Goal: Task Accomplishment & Management: Use online tool/utility

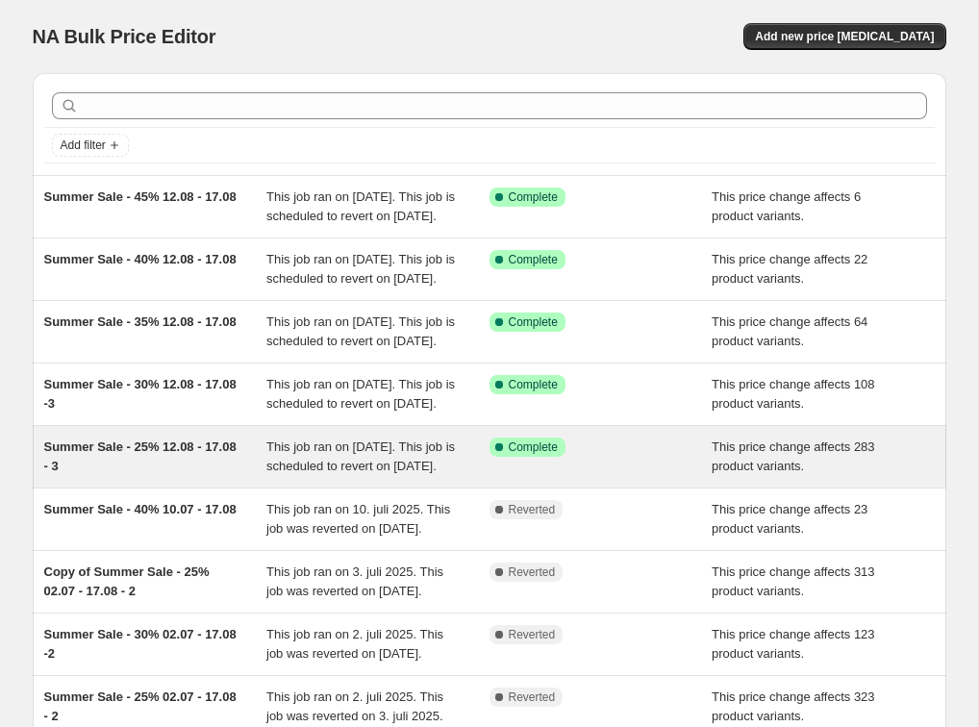
click at [160, 476] on div "Summer Sale - 25% 12.08 - 17.08 - 3" at bounding box center [155, 457] width 223 height 38
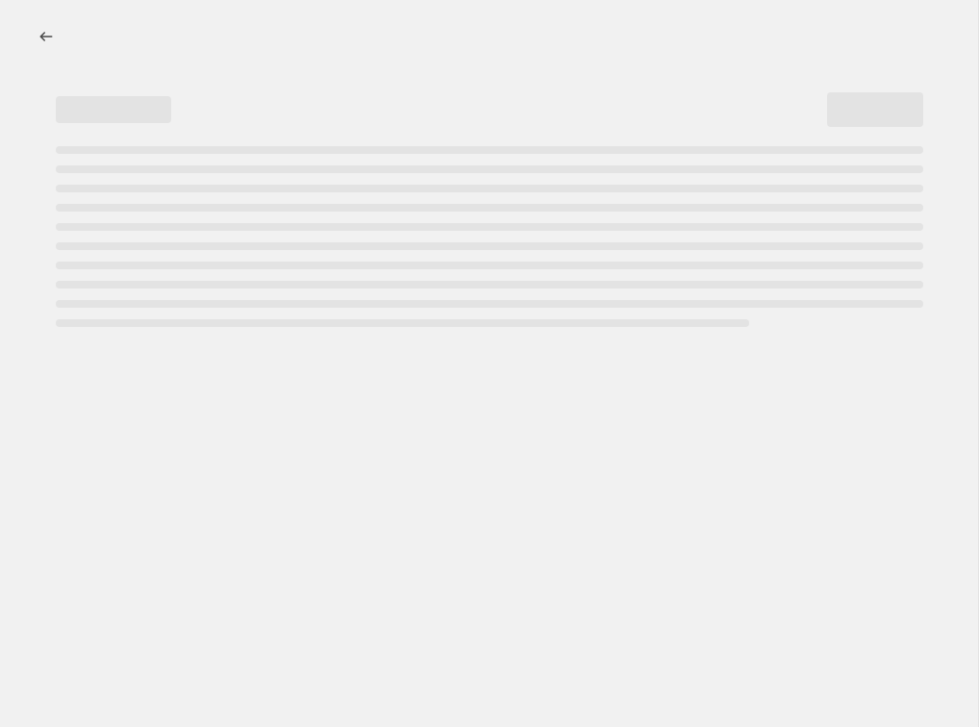
select select "pcap"
select select "no_change"
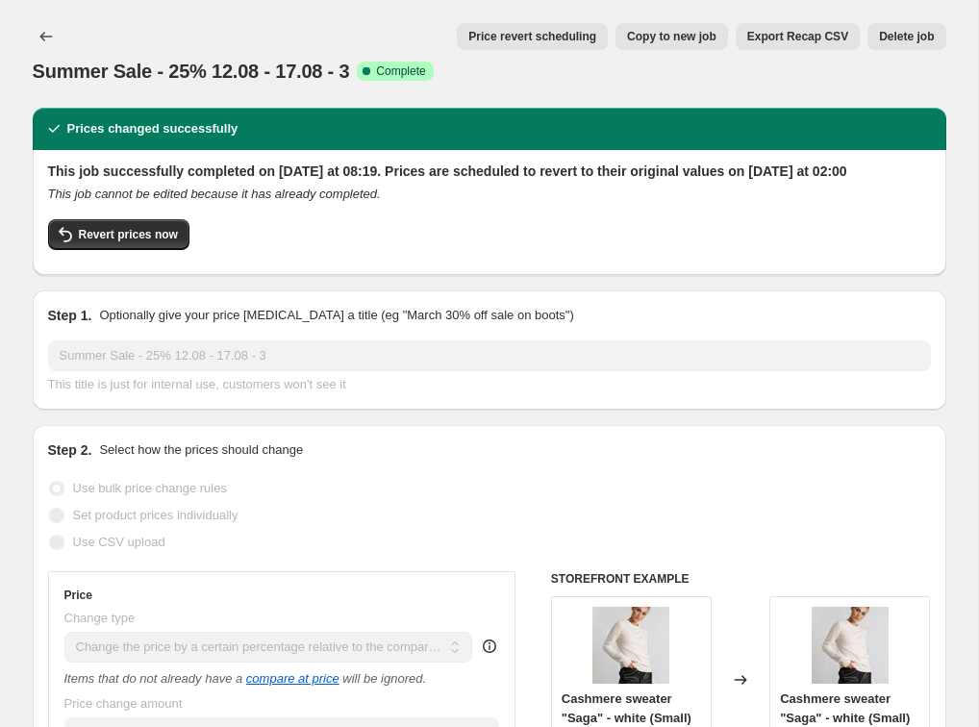
click at [669, 38] on span "Copy to new job" at bounding box center [671, 36] width 89 height 15
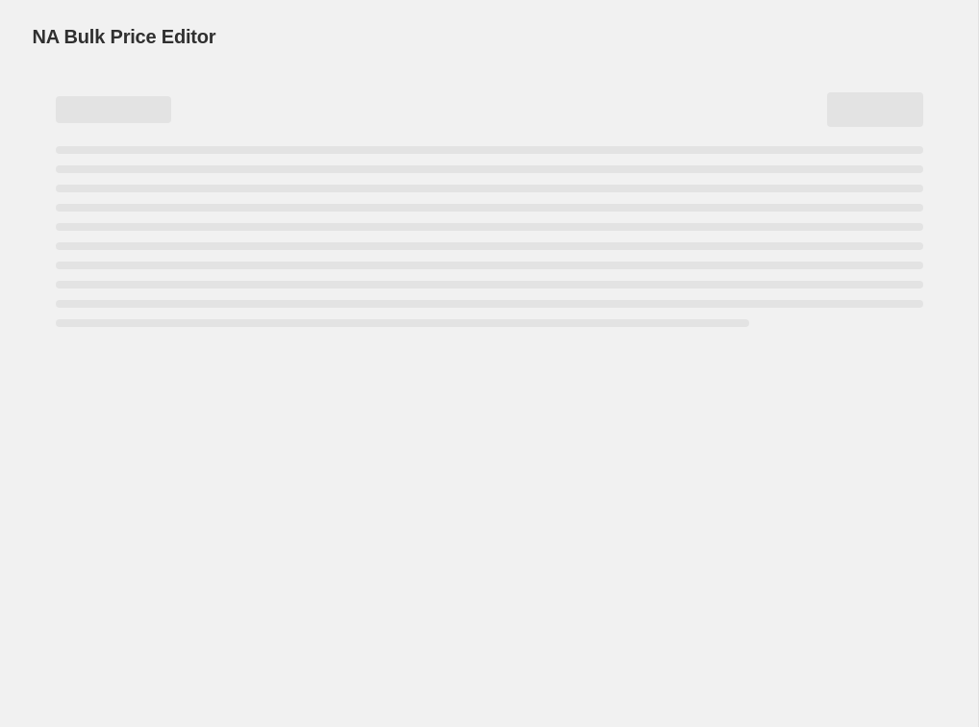
select select "pcap"
select select "no_change"
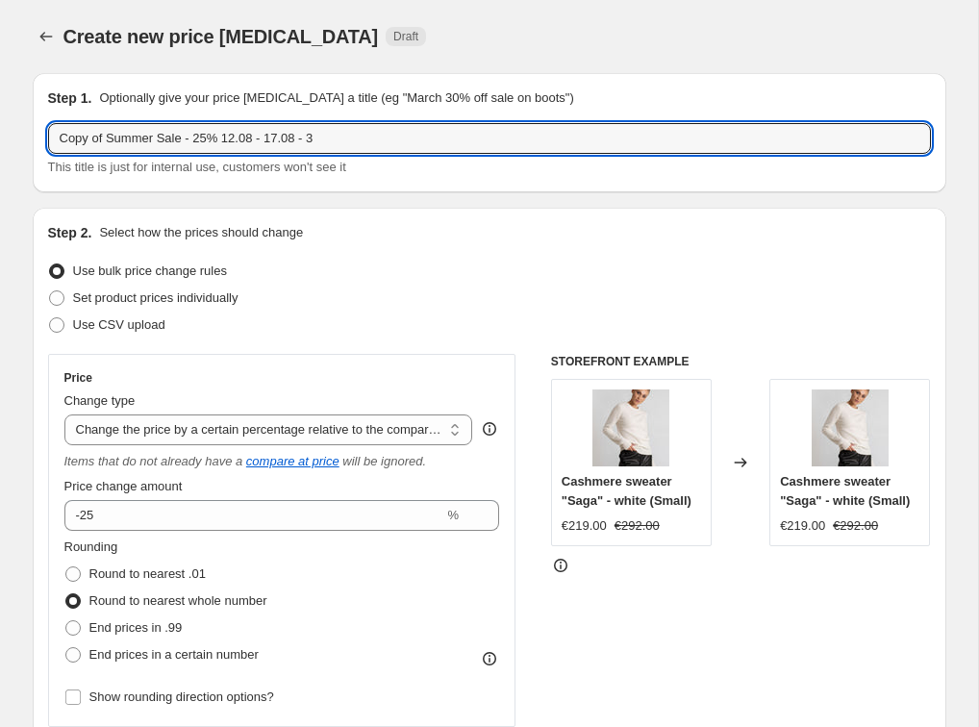
drag, startPoint x: 161, startPoint y: 136, endPoint x: -67, endPoint y: 130, distance: 228.0
click at [0, 130] on html "Home Settings Plans Skip to content Create new price change job. This page is r…" at bounding box center [489, 363] width 979 height 727
click at [113, 139] on input "Sale - 25% 12.08 - 17.08 - 3" at bounding box center [489, 138] width 883 height 31
click at [187, 138] on input "Sale - 20% 12.08 - 17.08 - 3" at bounding box center [489, 138] width 883 height 31
drag, startPoint x: 174, startPoint y: 135, endPoint x: 127, endPoint y: 141, distance: 47.6
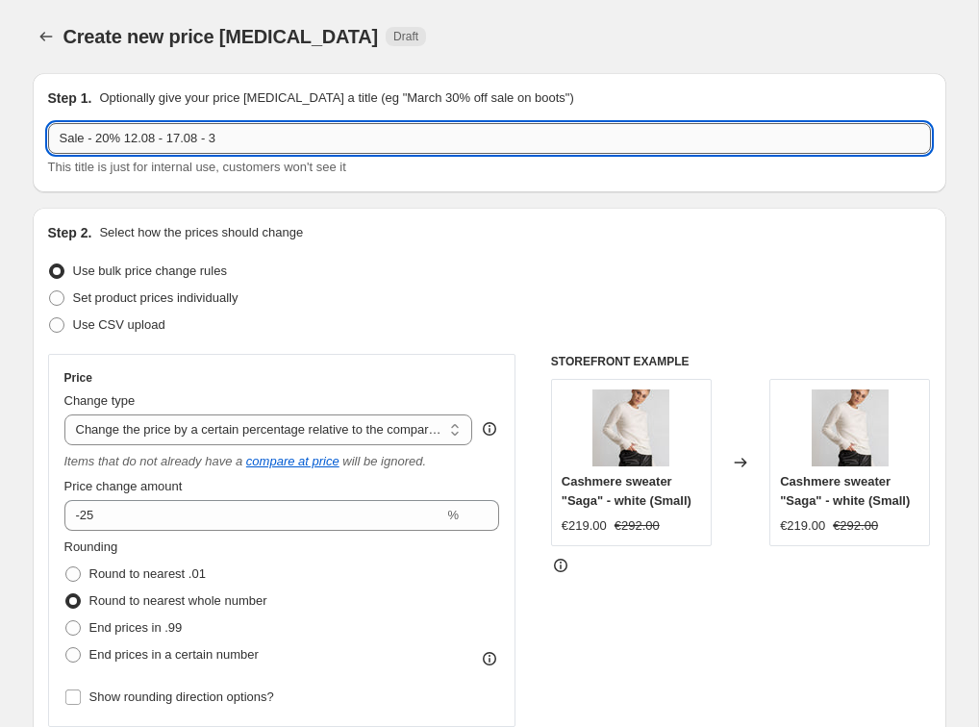
click at [127, 141] on input "Sale - 20% 12.08 - 17.08 - 3" at bounding box center [489, 138] width 883 height 31
click at [139, 136] on input "Sale - 20% 17.08 - 3" at bounding box center [489, 138] width 883 height 31
drag, startPoint x: 192, startPoint y: 135, endPoint x: 157, endPoint y: 135, distance: 35.6
click at [157, 135] on input "Sale - 20% 18.08 - 3" at bounding box center [489, 138] width 883 height 31
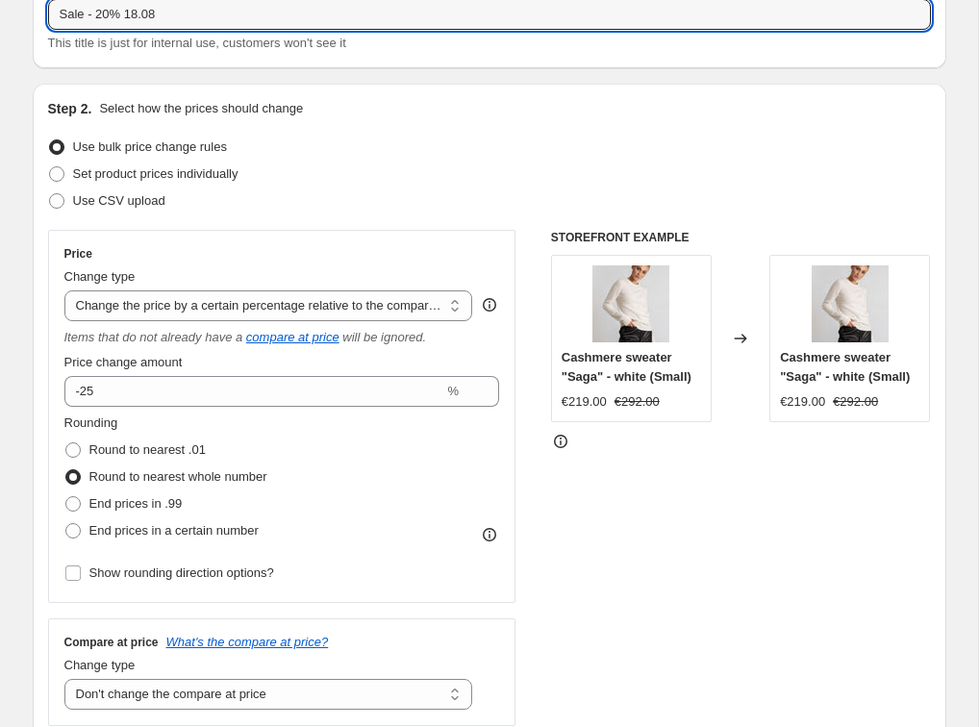
scroll to position [126, 0]
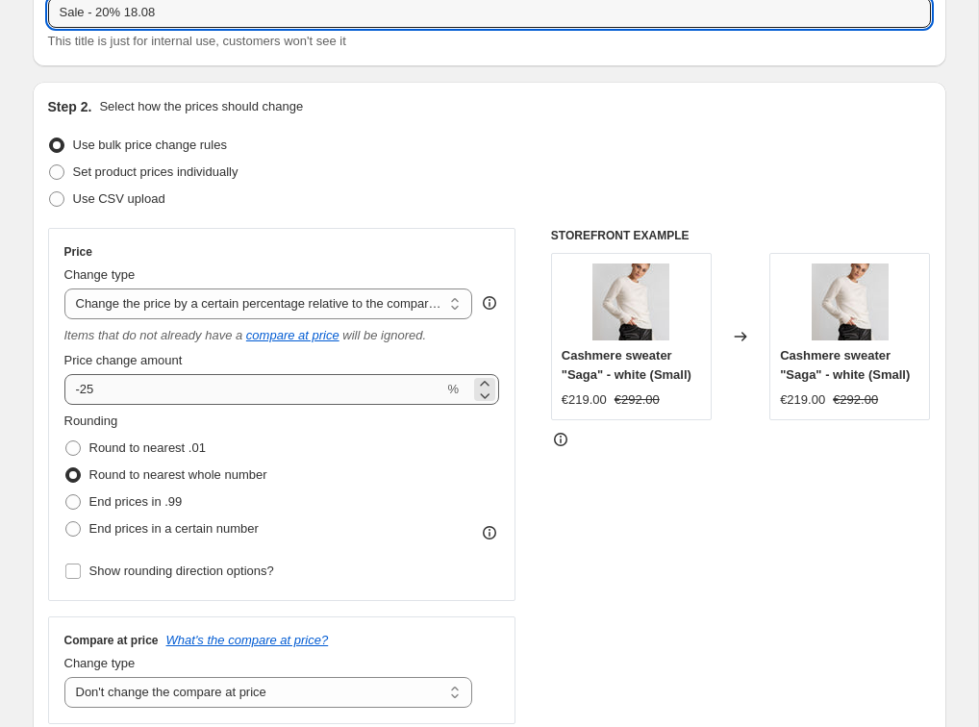
type input "Sale - 20% 18.08"
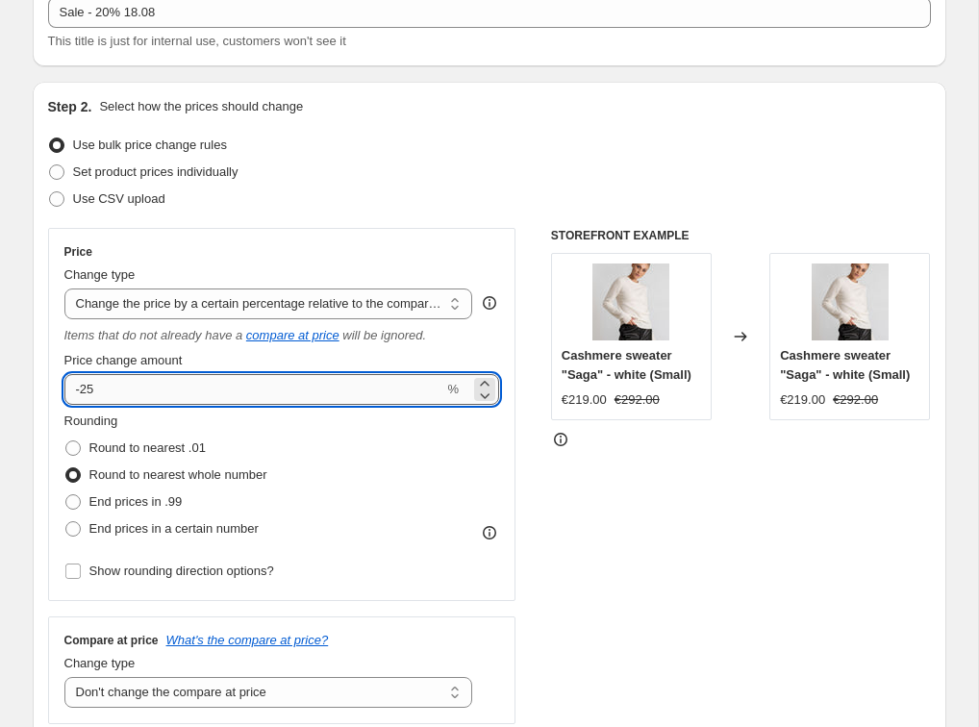
click at [141, 391] on input "-25" at bounding box center [254, 389] width 380 height 31
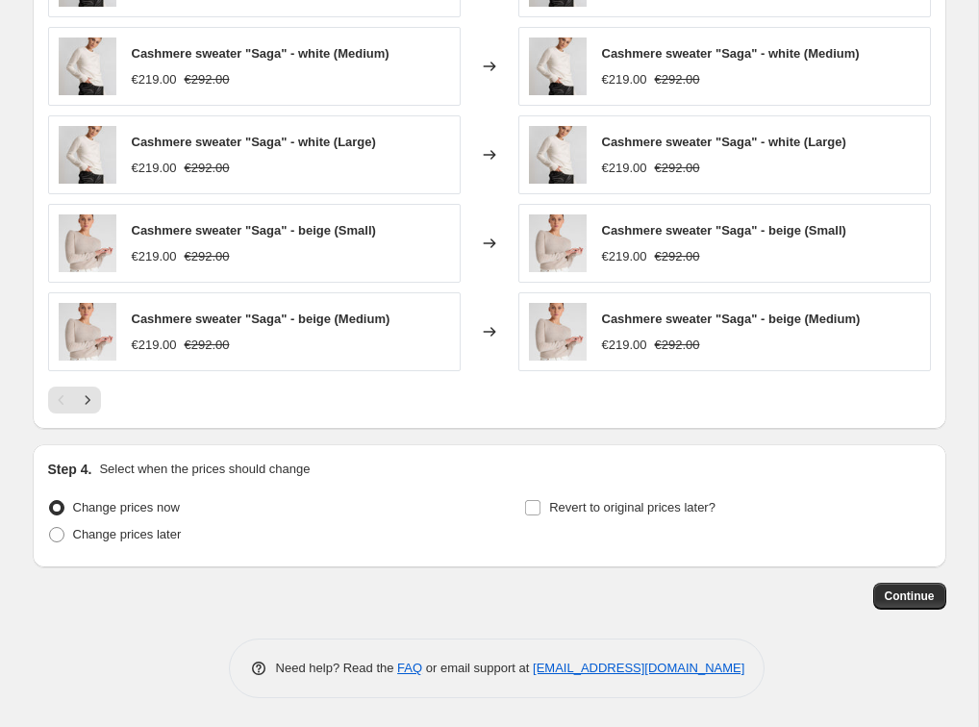
scroll to position [1279, 0]
type input "-20"
click at [52, 539] on span at bounding box center [56, 534] width 15 height 15
click at [50, 528] on input "Change prices later" at bounding box center [49, 527] width 1 height 1
radio input "true"
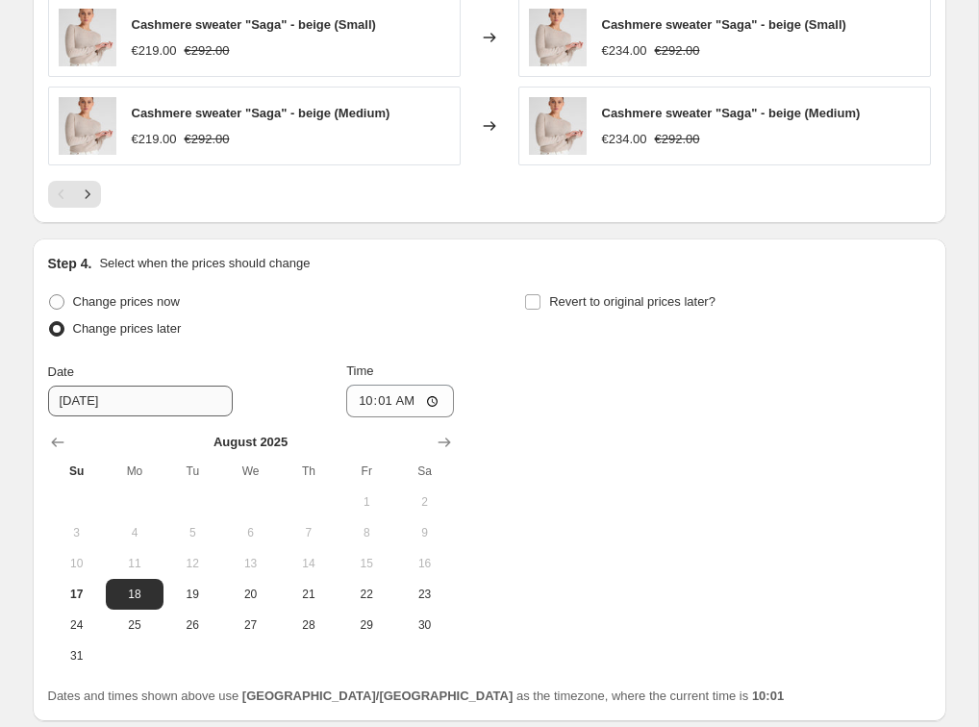
scroll to position [1495, 0]
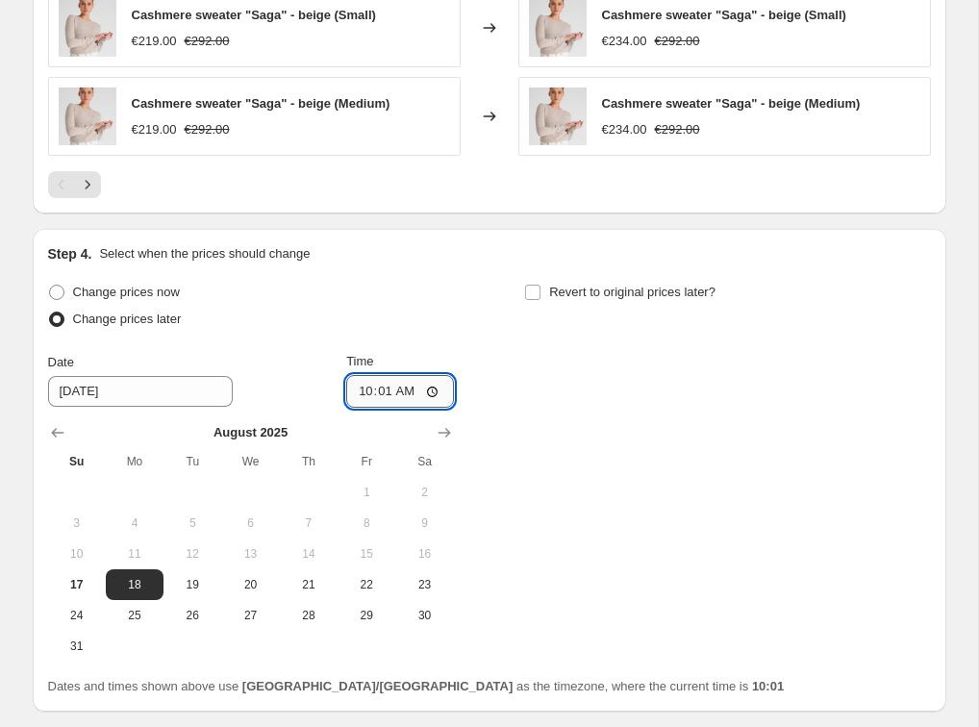
click at [421, 394] on input "10:01" at bounding box center [400, 391] width 108 height 33
click at [441, 394] on input "02:01" at bounding box center [400, 391] width 108 height 33
click at [434, 390] on input "02:01" at bounding box center [400, 391] width 108 height 33
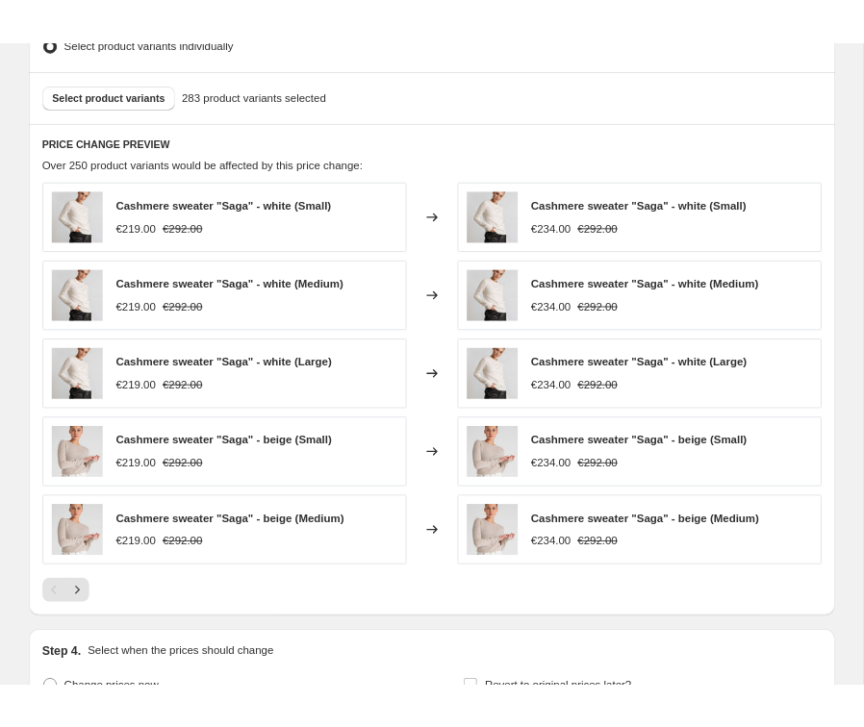
scroll to position [1062, 0]
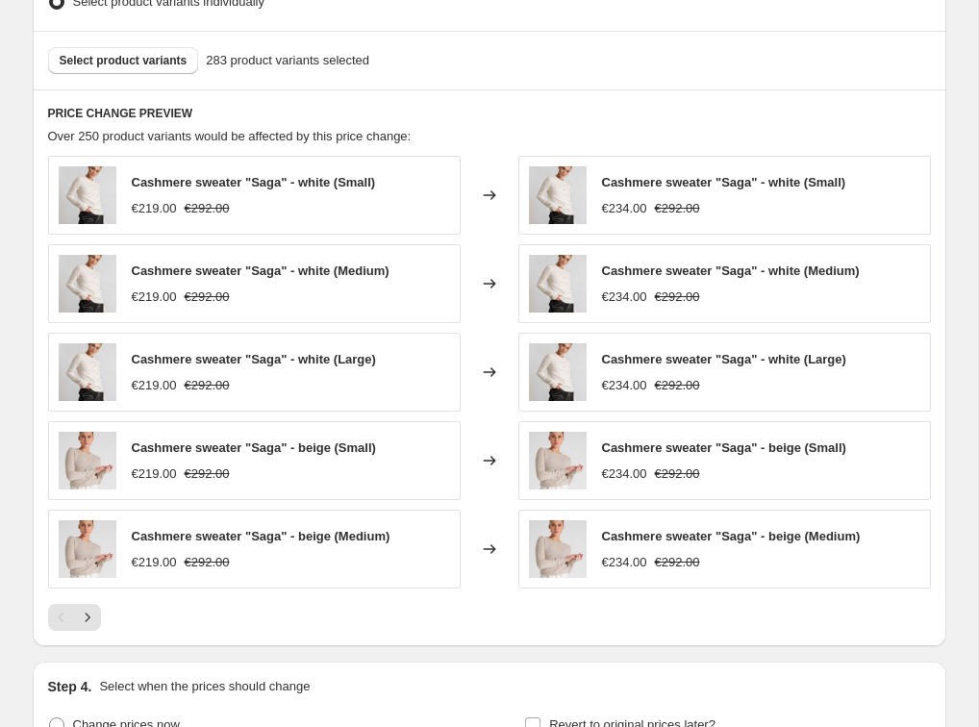
type input "02:30"
click at [154, 58] on span "Select product variants" at bounding box center [124, 60] width 128 height 15
click at [142, 56] on span "Select product variants" at bounding box center [124, 60] width 128 height 15
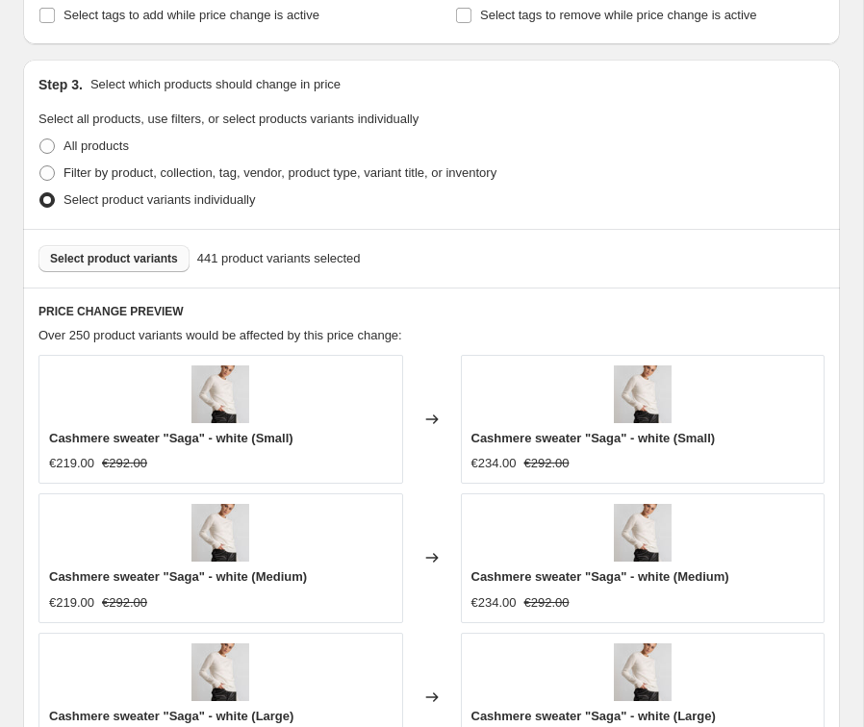
click at [91, 264] on span "Select product variants" at bounding box center [114, 258] width 128 height 15
click at [113, 251] on button "Select product variants" at bounding box center [113, 258] width 151 height 27
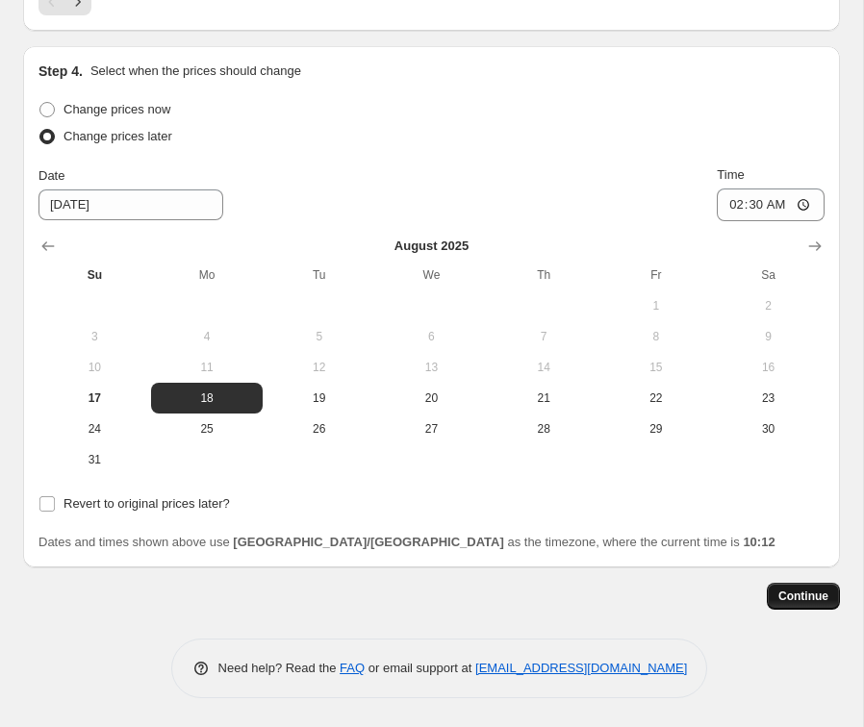
scroll to position [2130, 0]
click at [794, 592] on span "Continue" at bounding box center [803, 596] width 50 height 15
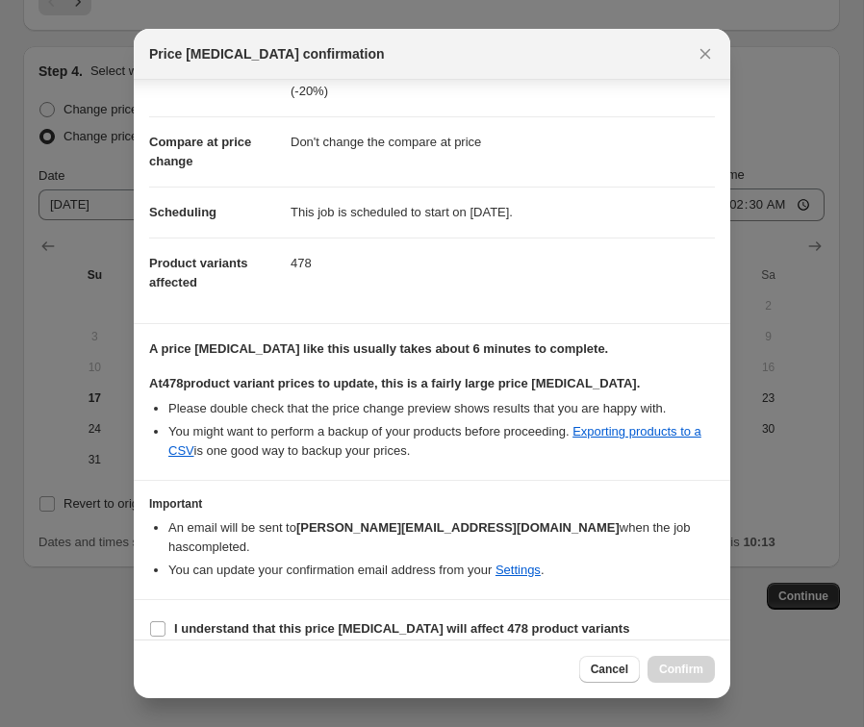
scroll to position [66, 0]
click at [163, 622] on input "I understand that this price change job will affect 478 product variants" at bounding box center [157, 629] width 15 height 15
checkbox input "true"
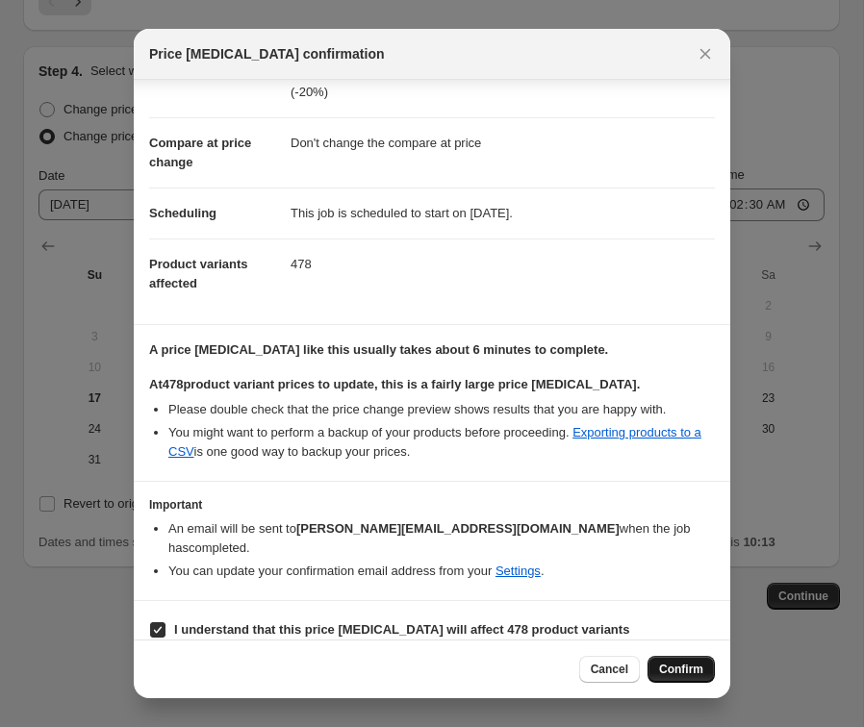
click at [678, 669] on span "Confirm" at bounding box center [681, 669] width 44 height 15
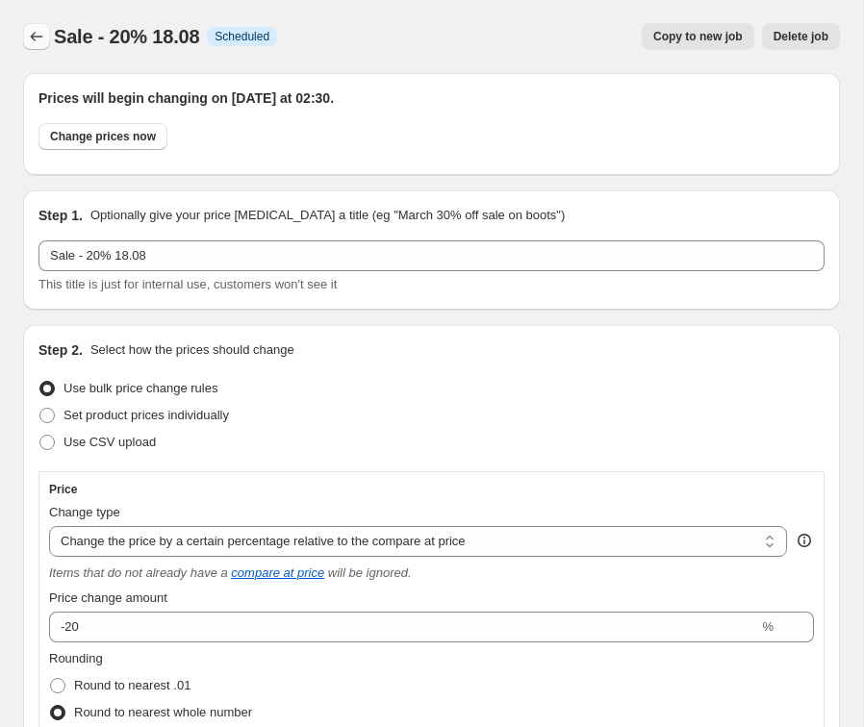
click at [44, 34] on icon "Price change jobs" at bounding box center [36, 36] width 19 height 19
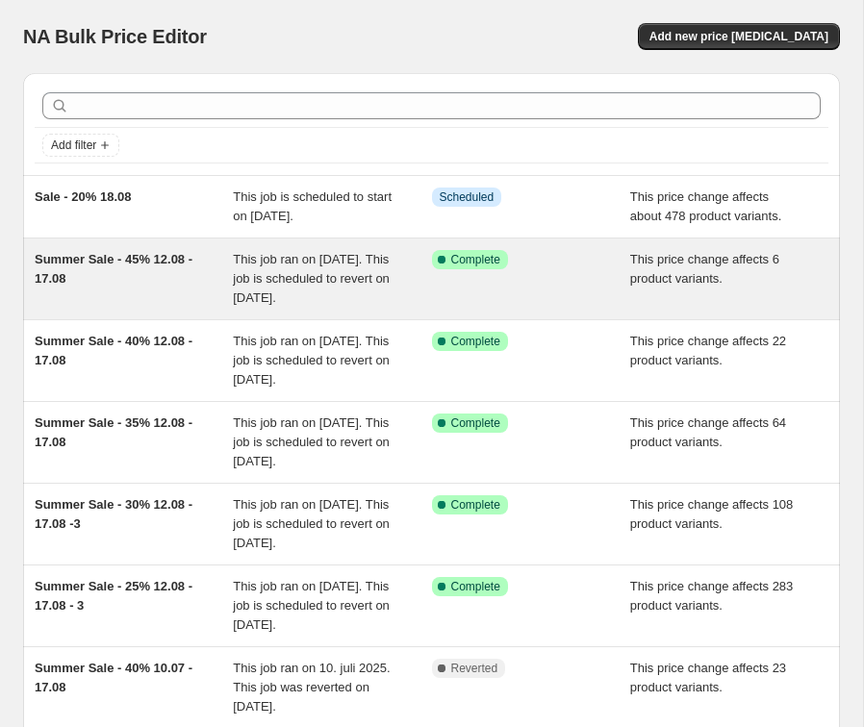
click at [323, 305] on span "This job ran on 12. august 2025. This job is scheduled to revert on 18. august …" at bounding box center [311, 278] width 157 height 53
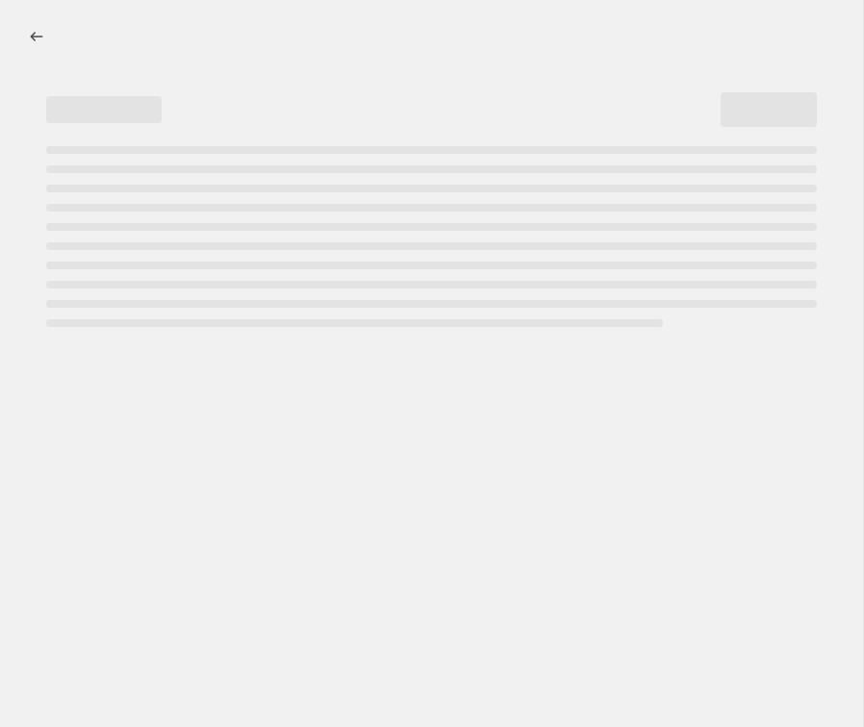
select select "pcap"
select select "no_change"
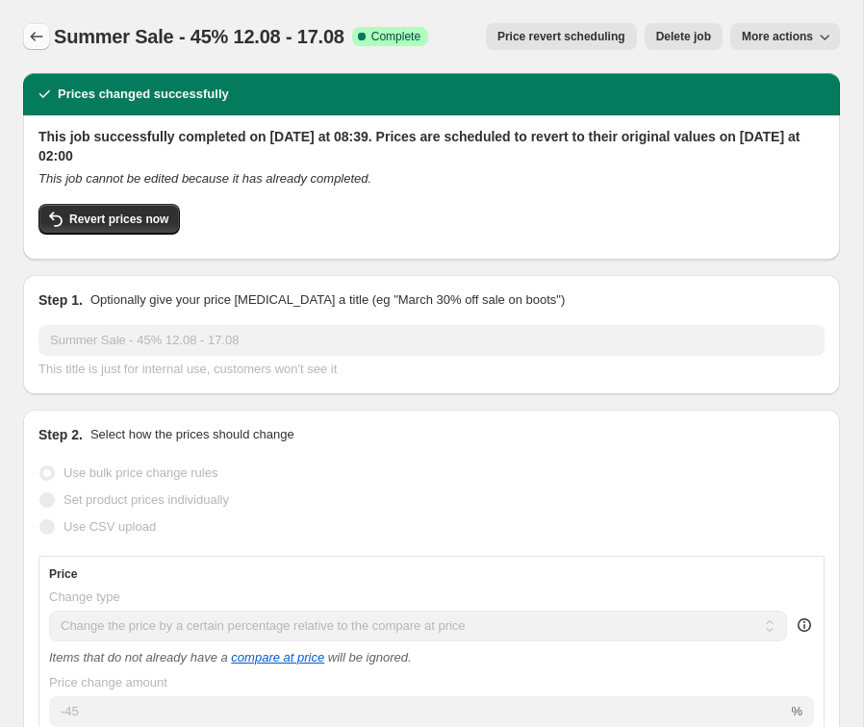
click at [35, 38] on icon "Price change jobs" at bounding box center [36, 36] width 19 height 19
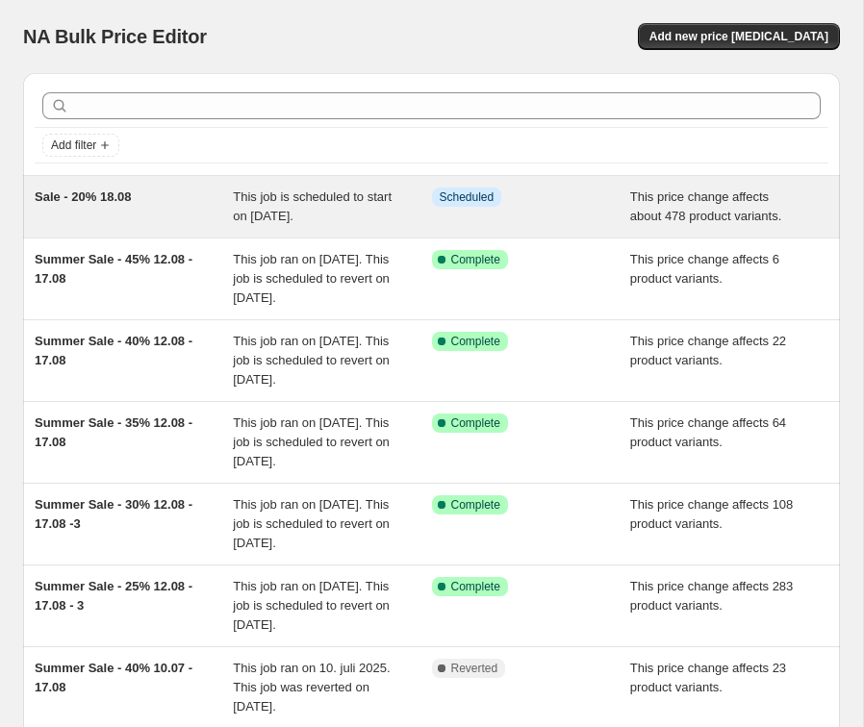
click at [162, 202] on div "Sale - 20% 18.08" at bounding box center [134, 207] width 198 height 38
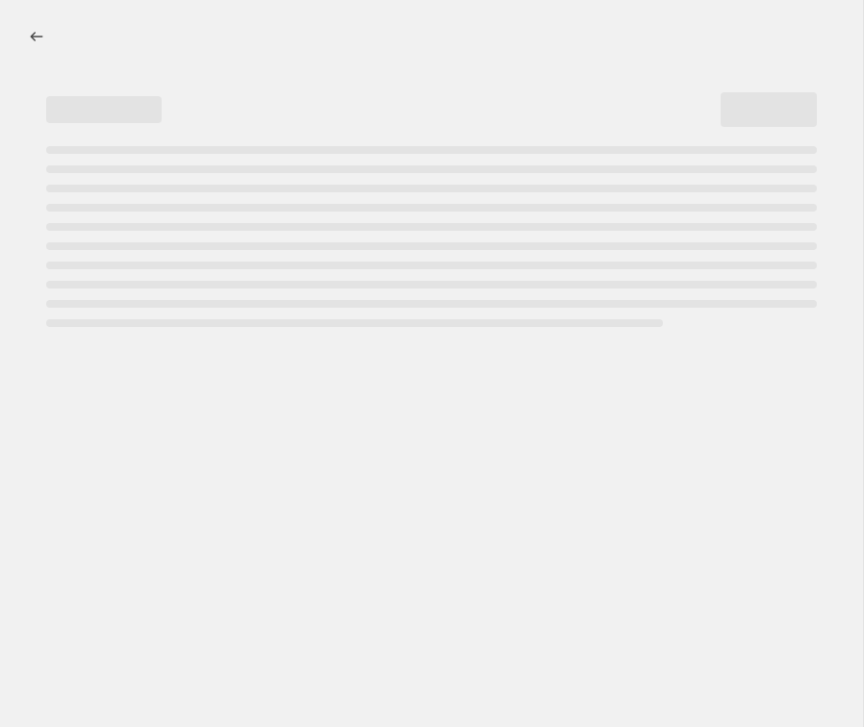
select select "pcap"
select select "no_change"
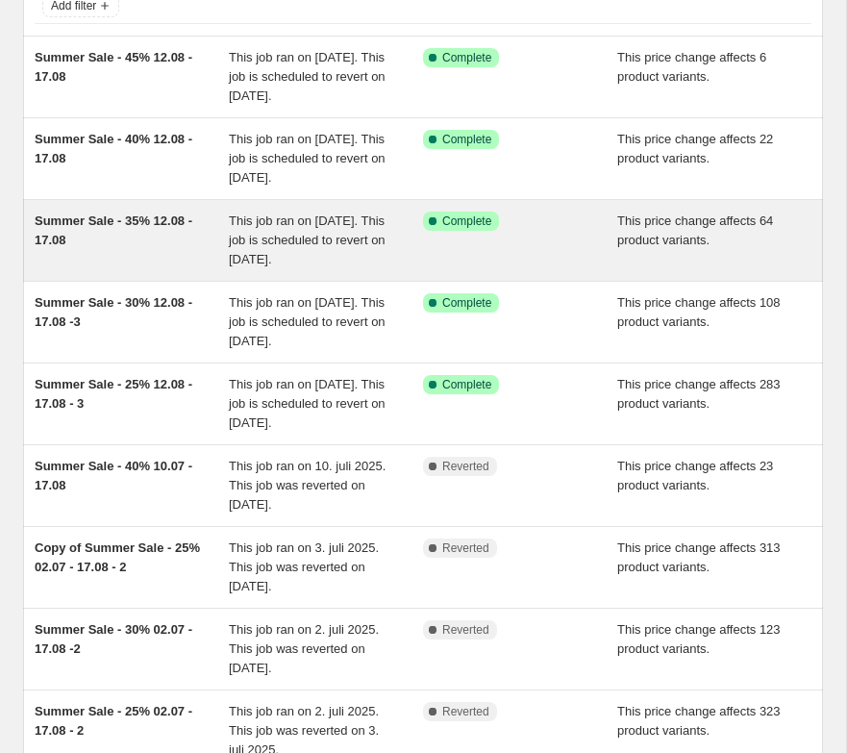
scroll to position [136, 0]
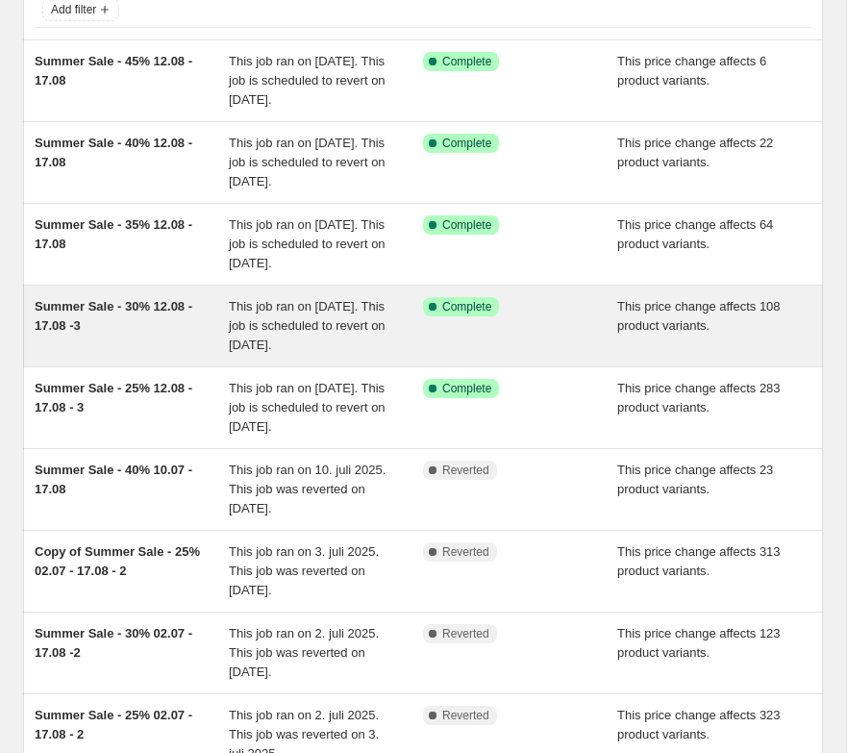
click at [136, 355] on div "Summer Sale - 30% 12.08 - 17.08 -3" at bounding box center [132, 326] width 194 height 58
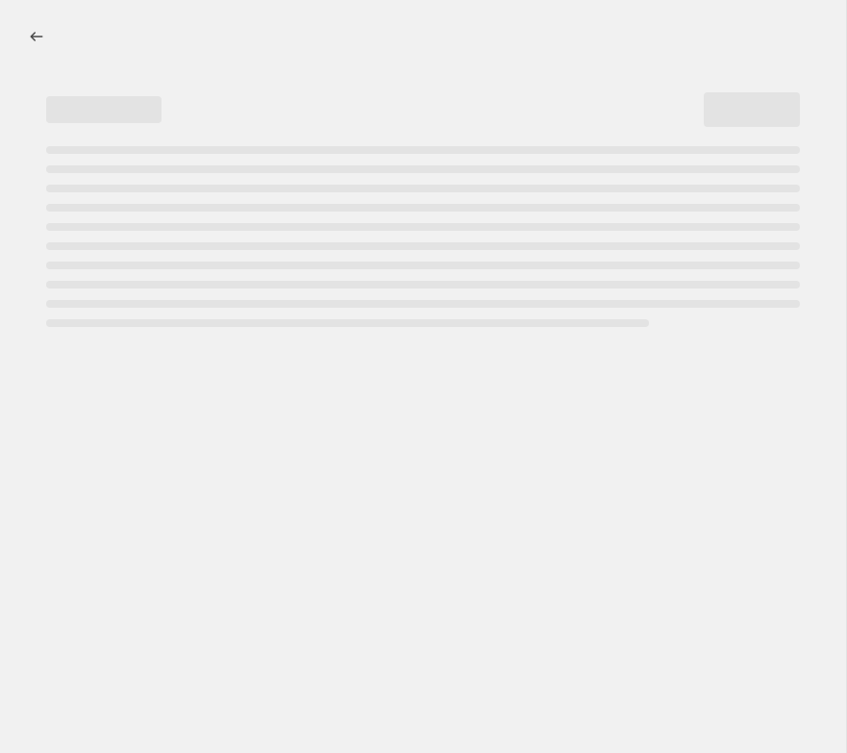
select select "pcap"
select select "no_change"
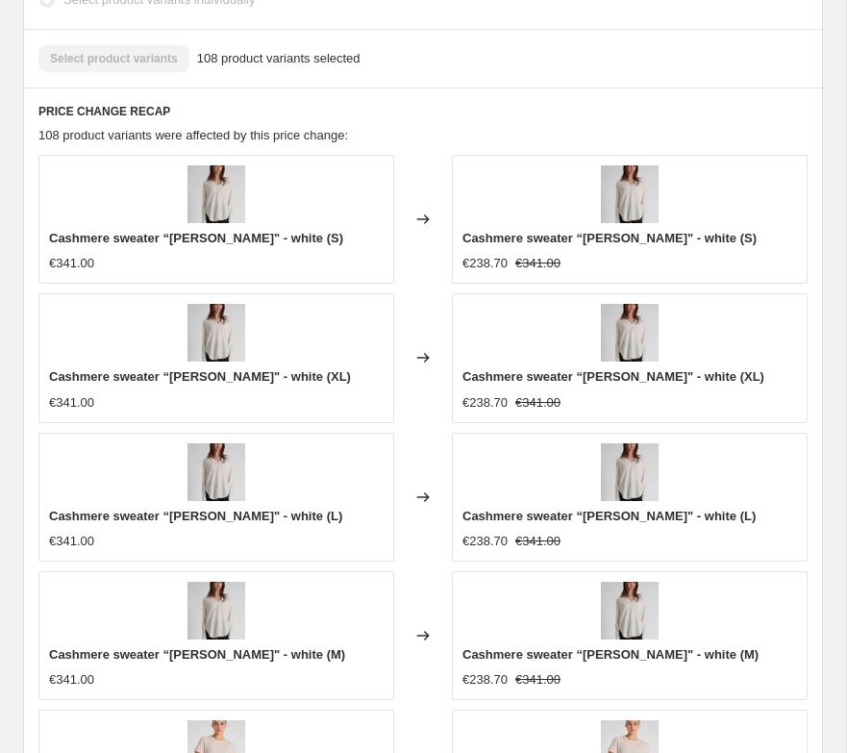
scroll to position [1450, 0]
